Goal: Communication & Community: Answer question/provide support

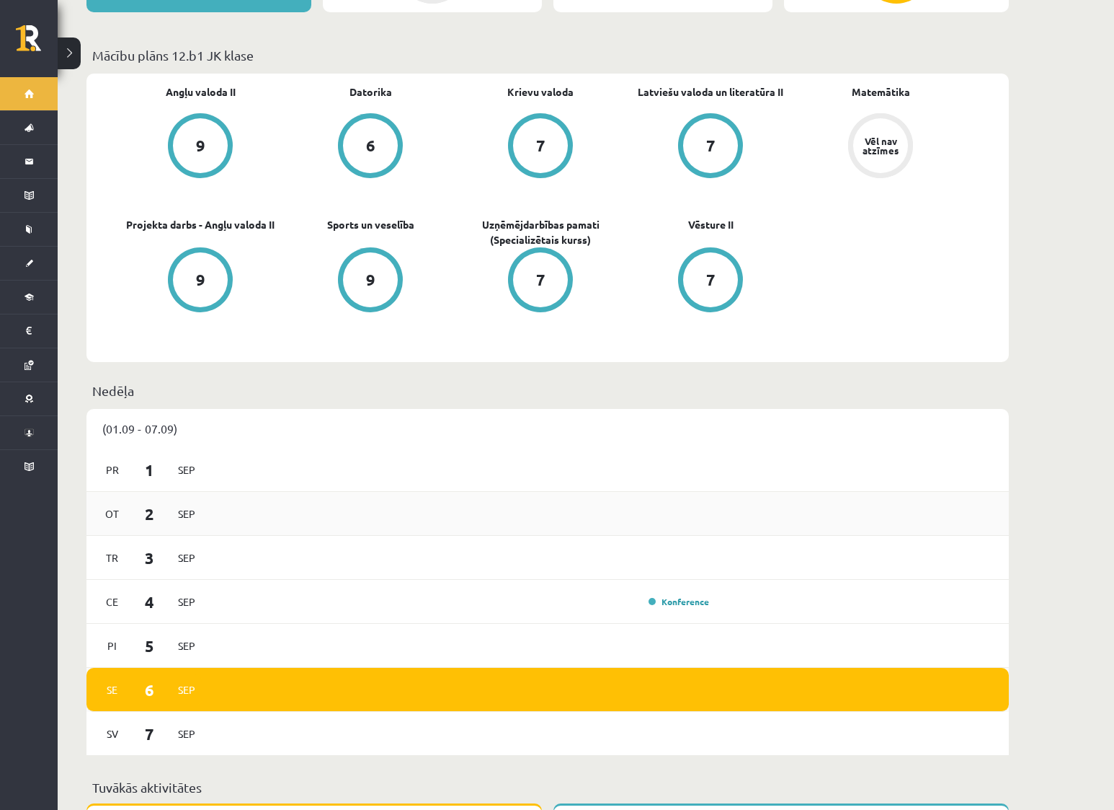
scroll to position [577, 0]
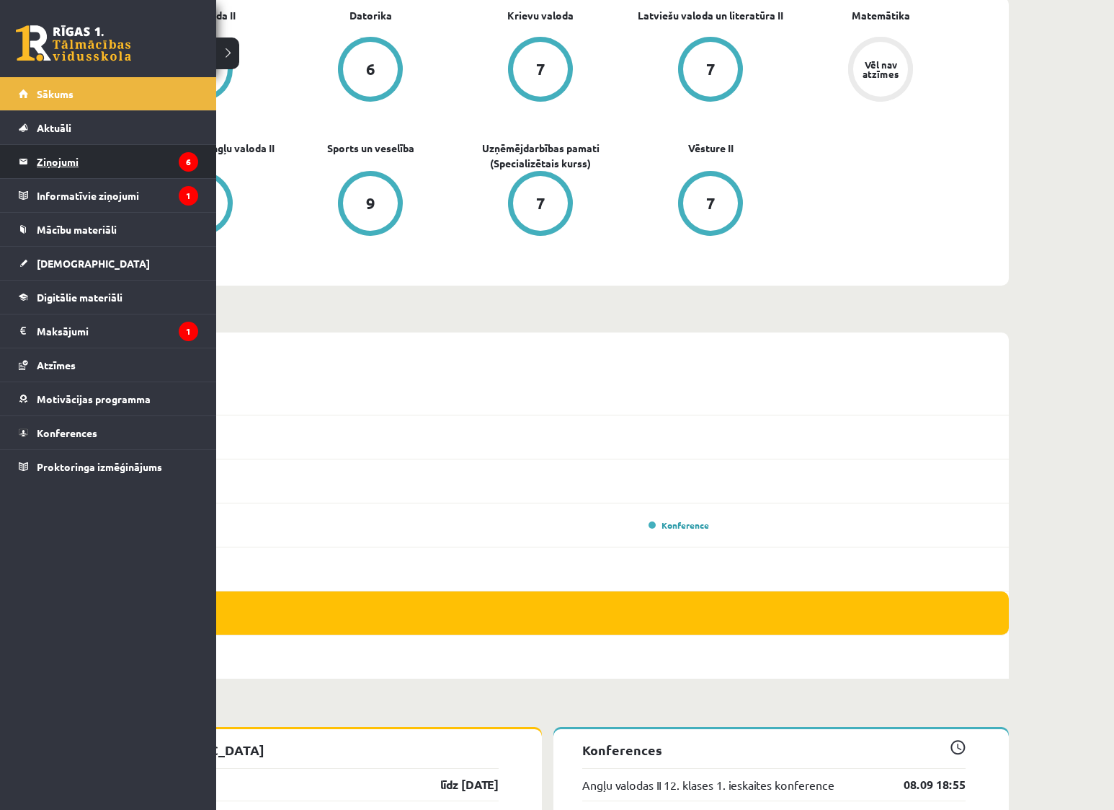
click at [70, 160] on legend "Ziņojumi 6" at bounding box center [117, 161] width 161 height 33
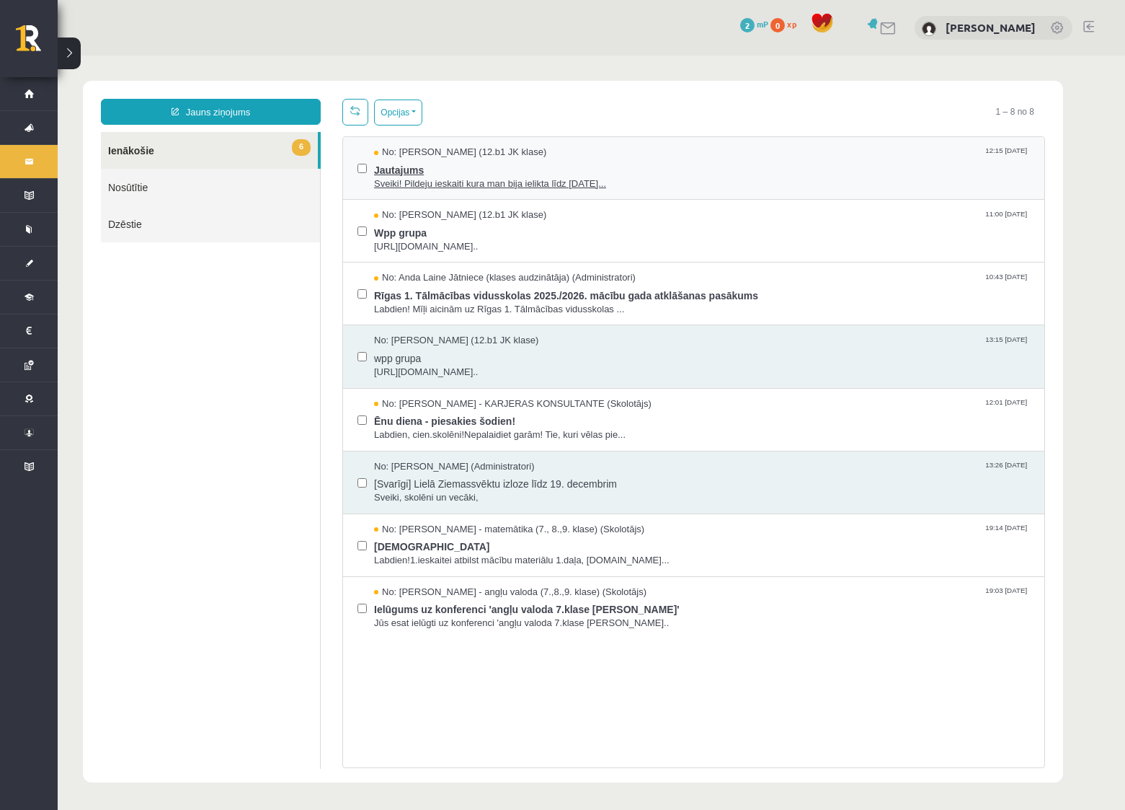
click at [408, 177] on span "Sveiki! Pildeju ieskaiti kura man bija ielikta līdz [DATE]..." at bounding box center [702, 184] width 656 height 14
click at [398, 237] on span "Wpp grupa" at bounding box center [702, 231] width 656 height 18
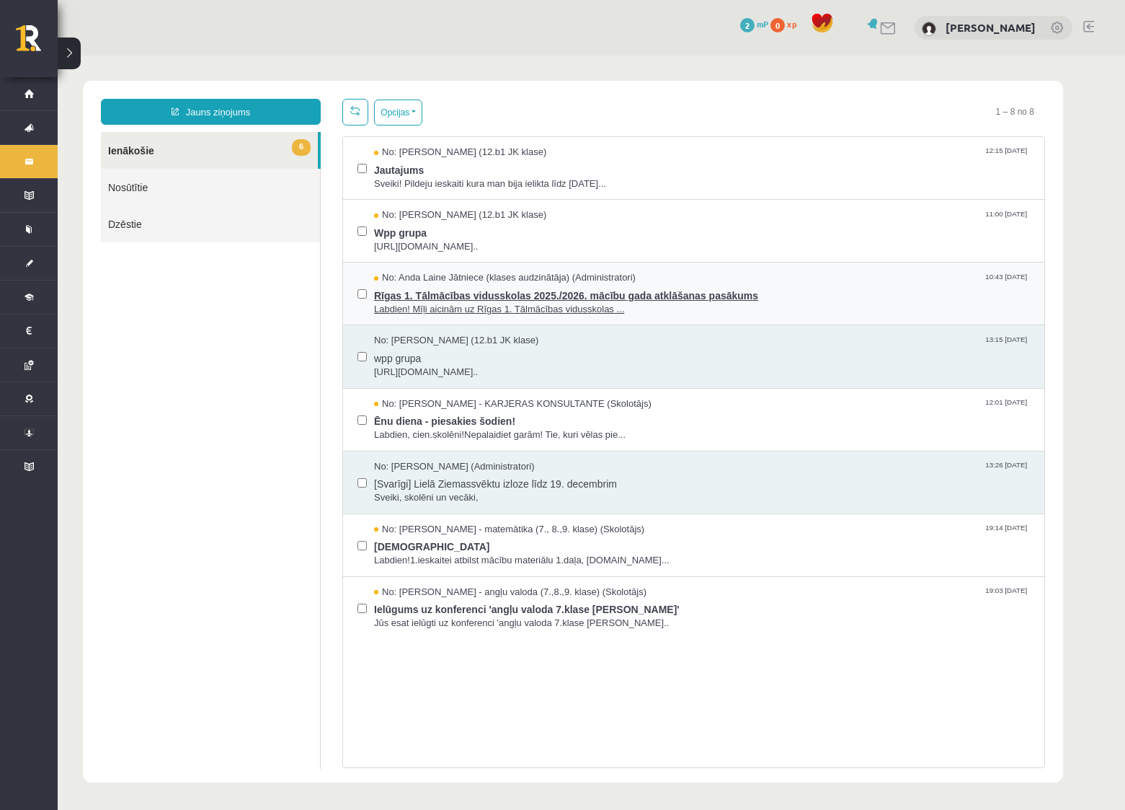
click at [445, 294] on span "Rīgas 1. Tālmācības vidusskolas 2025./2026. mācību gada atklāšanas pasākums" at bounding box center [702, 294] width 656 height 18
click at [412, 236] on span "Wpp grupa" at bounding box center [702, 231] width 656 height 18
click at [412, 314] on span "Labdien! Mīļi aicinām uz Rīgas 1. Tālmācības vidusskolas ..." at bounding box center [702, 310] width 656 height 14
click at [880, 26] on link at bounding box center [888, 28] width 17 height 12
